Goal: Go to known website: Go to known website

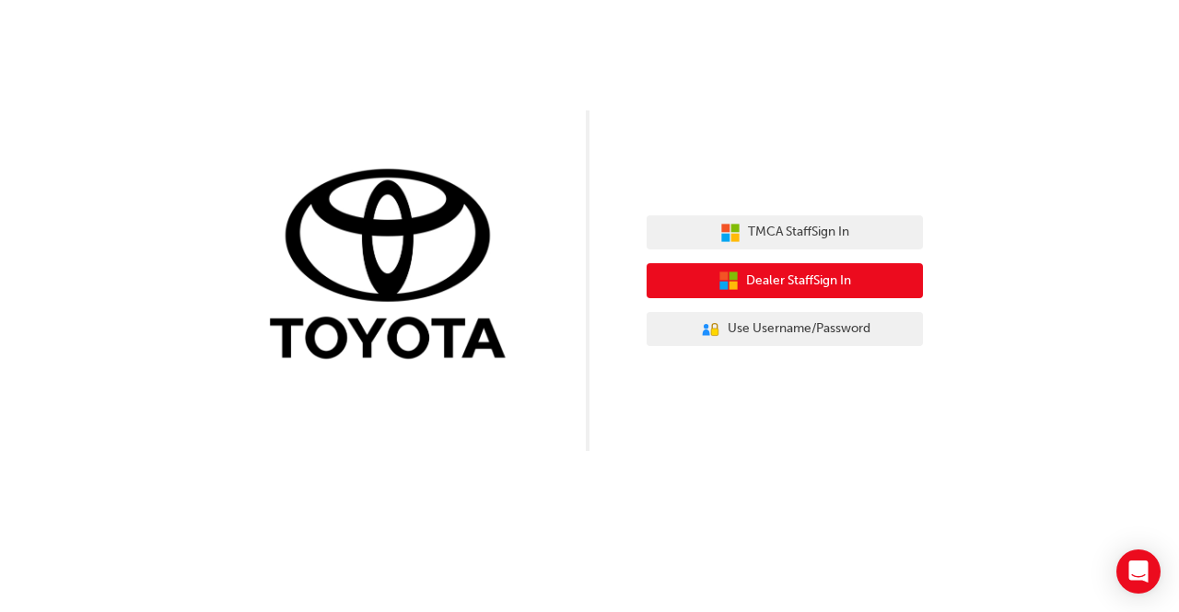
click at [762, 281] on span "Dealer Staff Sign In" at bounding box center [798, 281] width 105 height 21
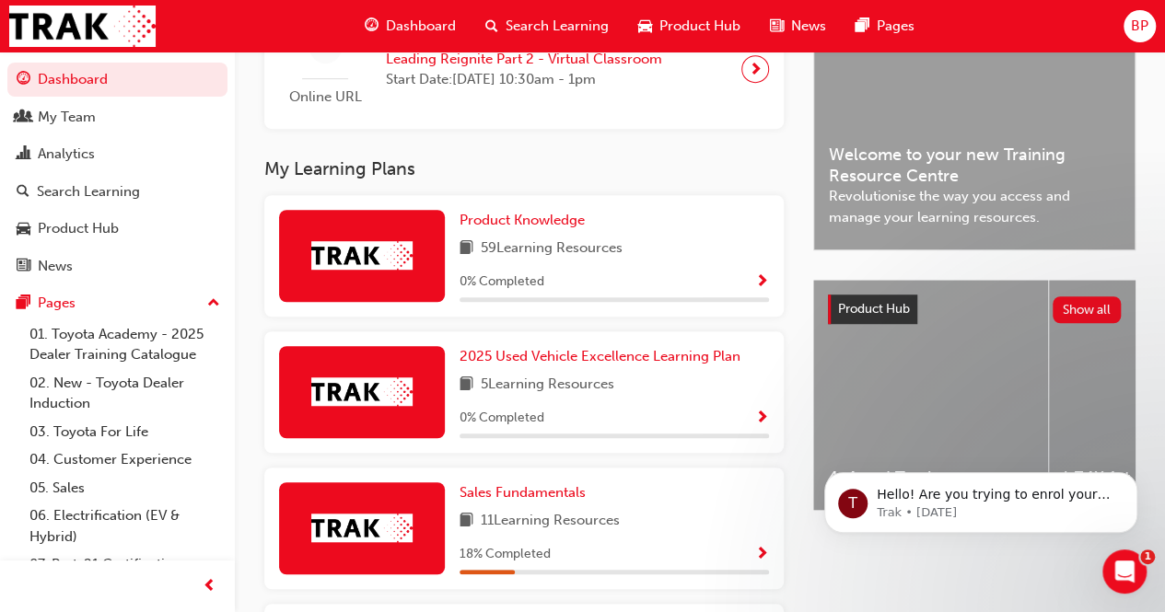
scroll to position [508, 0]
